Goal: Task Accomplishment & Management: Manage account settings

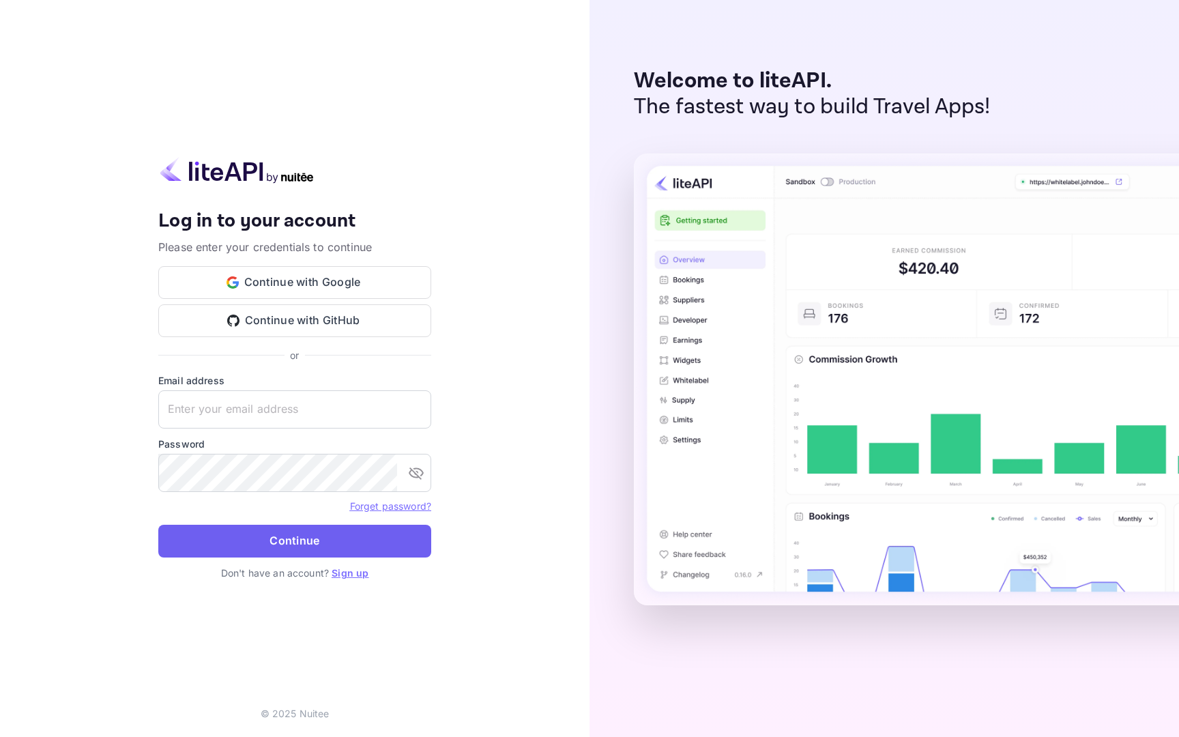
type input "emgusev@yandex-team.ru"
click at [337, 538] on button "Continue" at bounding box center [294, 541] width 273 height 33
